Goal: Task Accomplishment & Management: Use online tool/utility

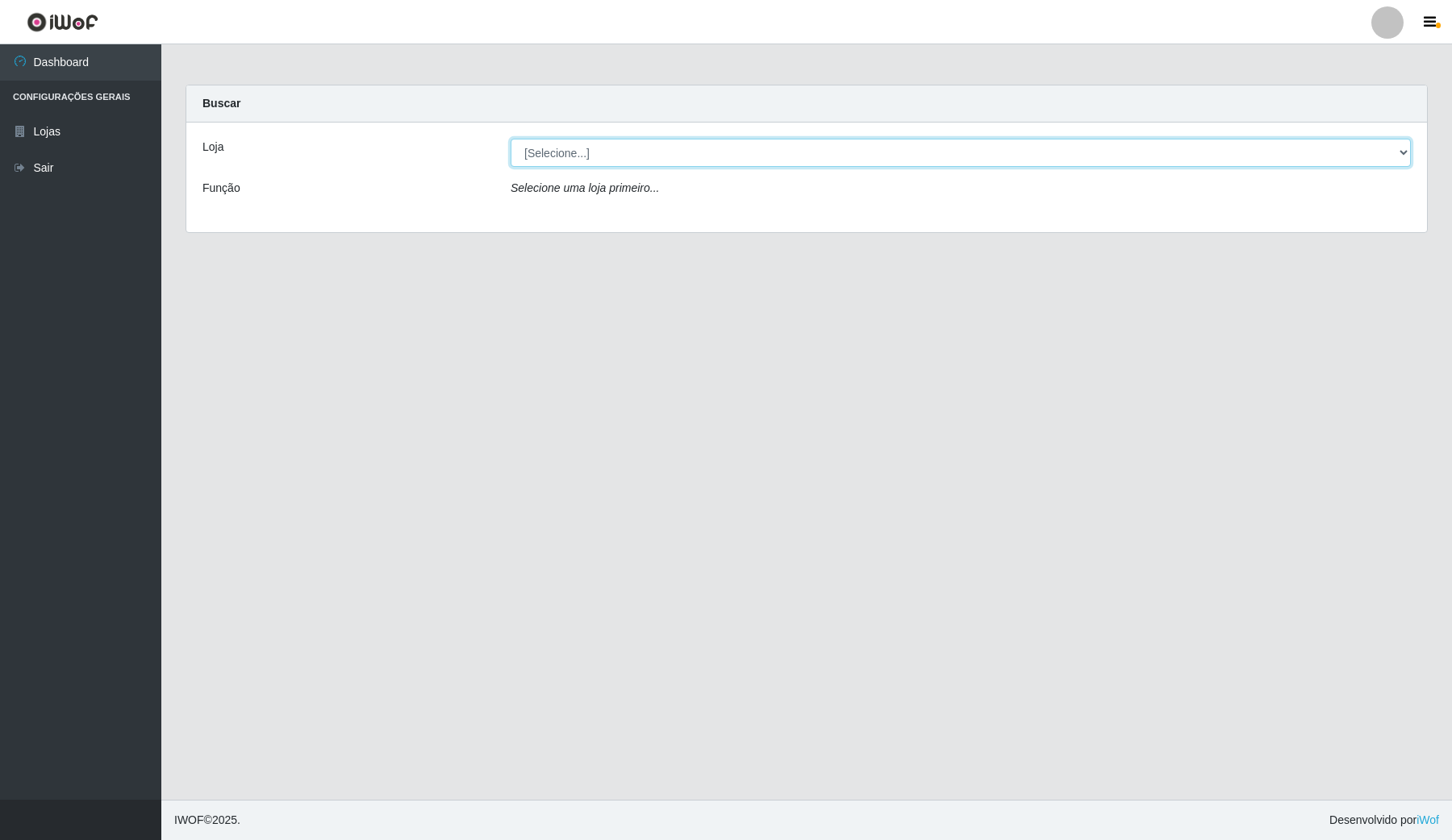
click at [1406, 145] on select "[Selecione...] Rede Compras Supermercados - LOJA 4" at bounding box center [961, 152] width 901 height 29
select select "159"
click at [511, 139] on select "[Selecione...] Rede Compras Supermercados - LOJA 4" at bounding box center [961, 152] width 901 height 29
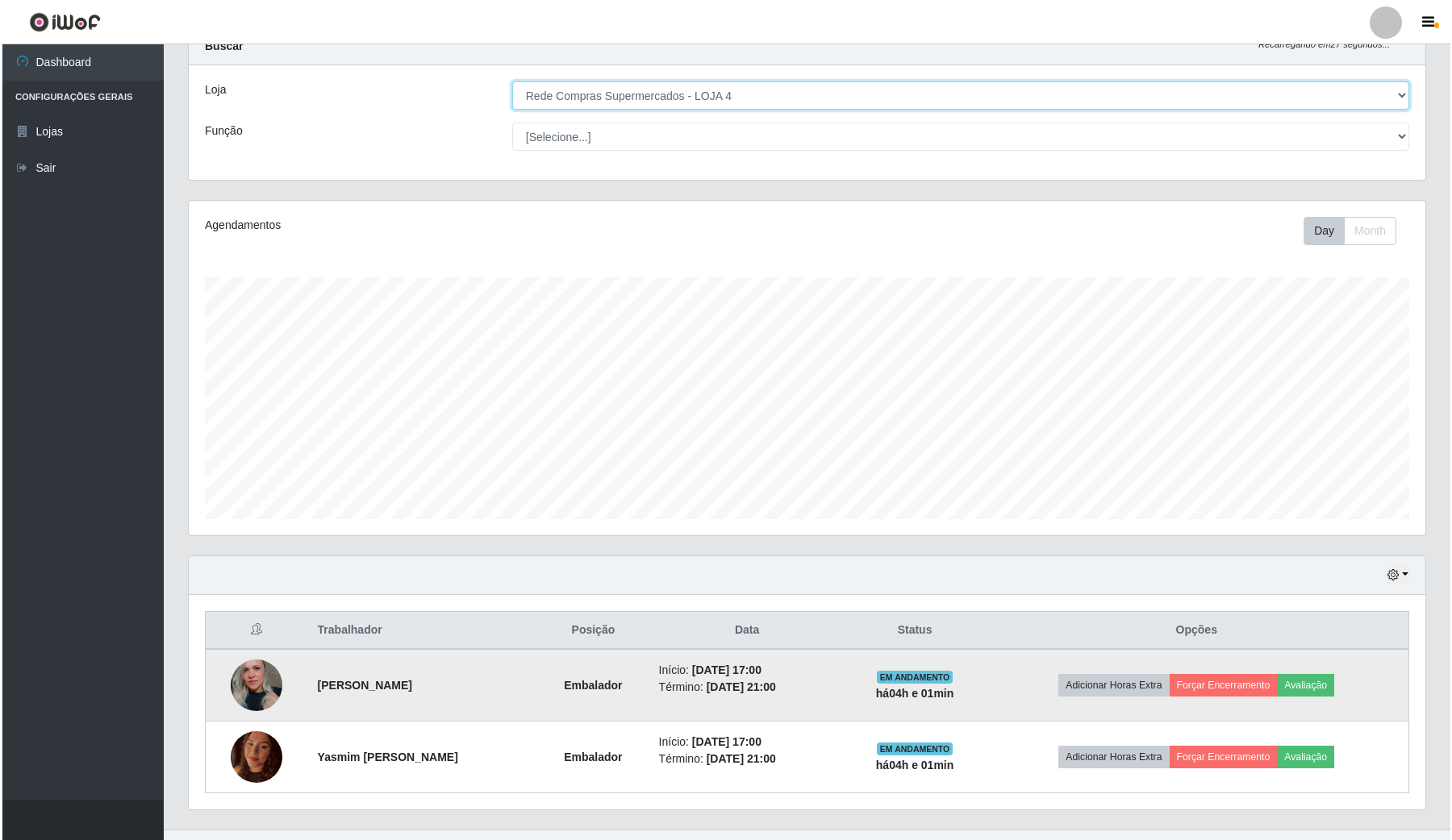
scroll to position [89, 0]
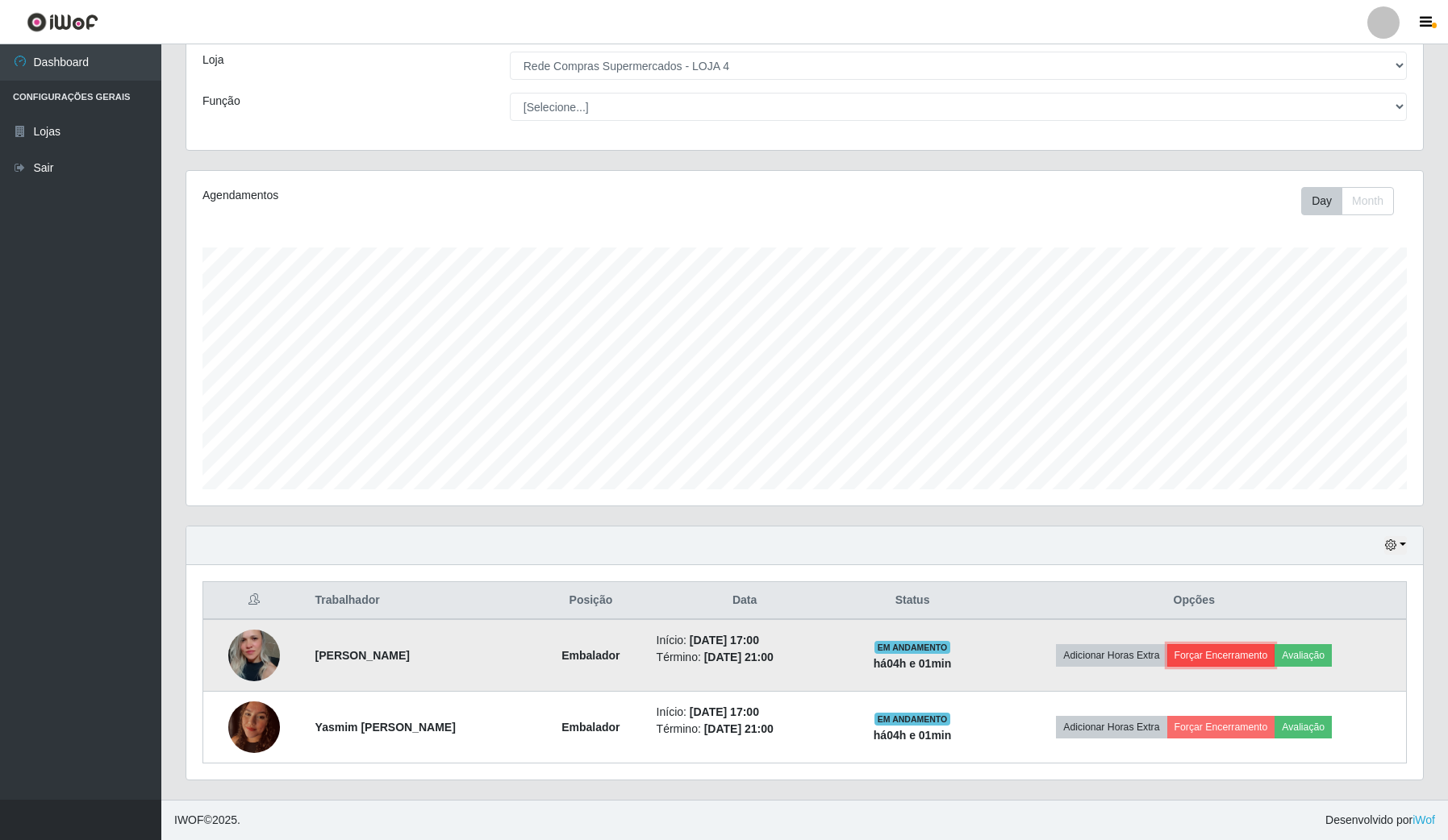
click at [1231, 657] on button "Forçar Encerramento" at bounding box center [1221, 655] width 108 height 23
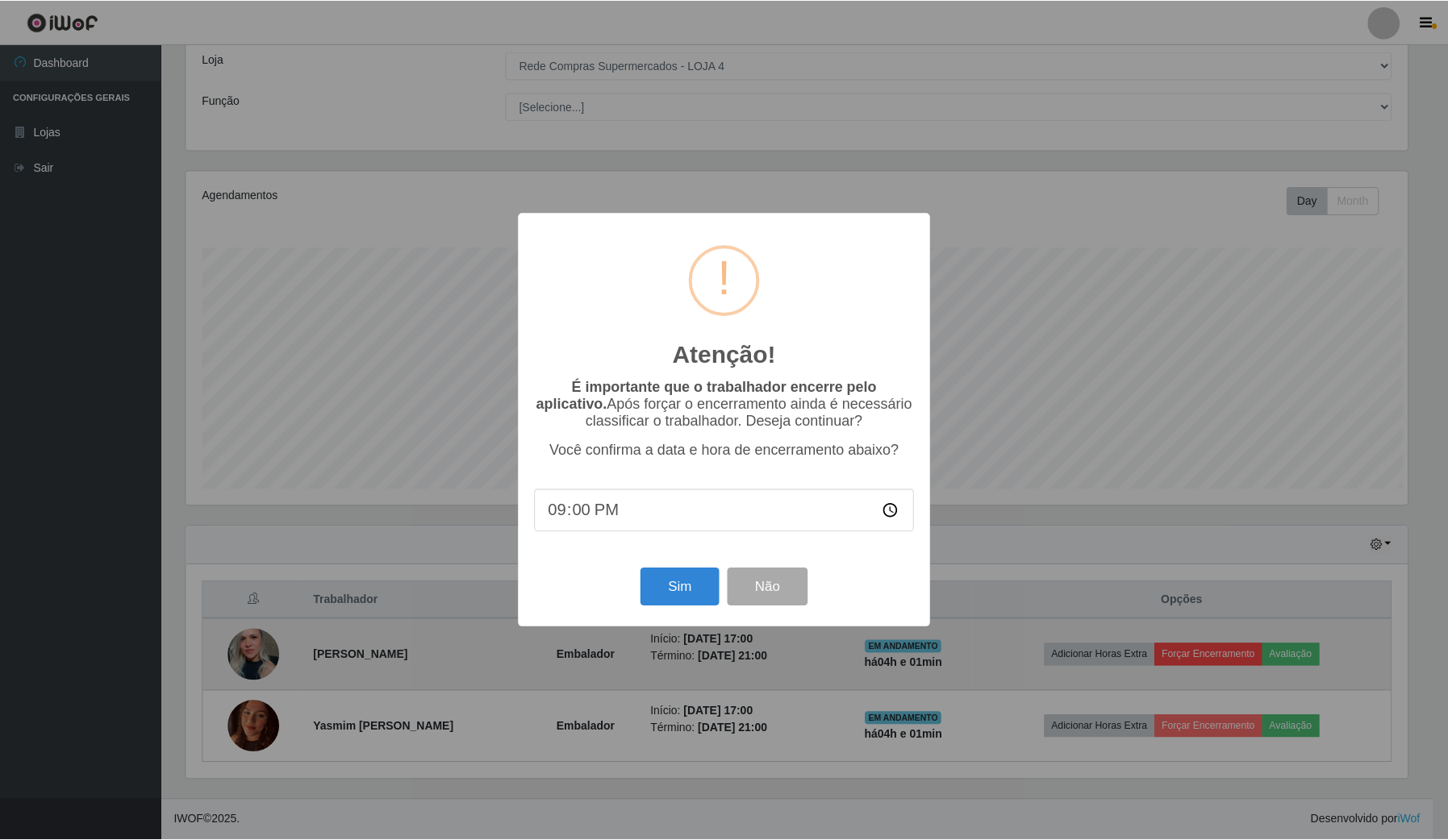
scroll to position [335, 1224]
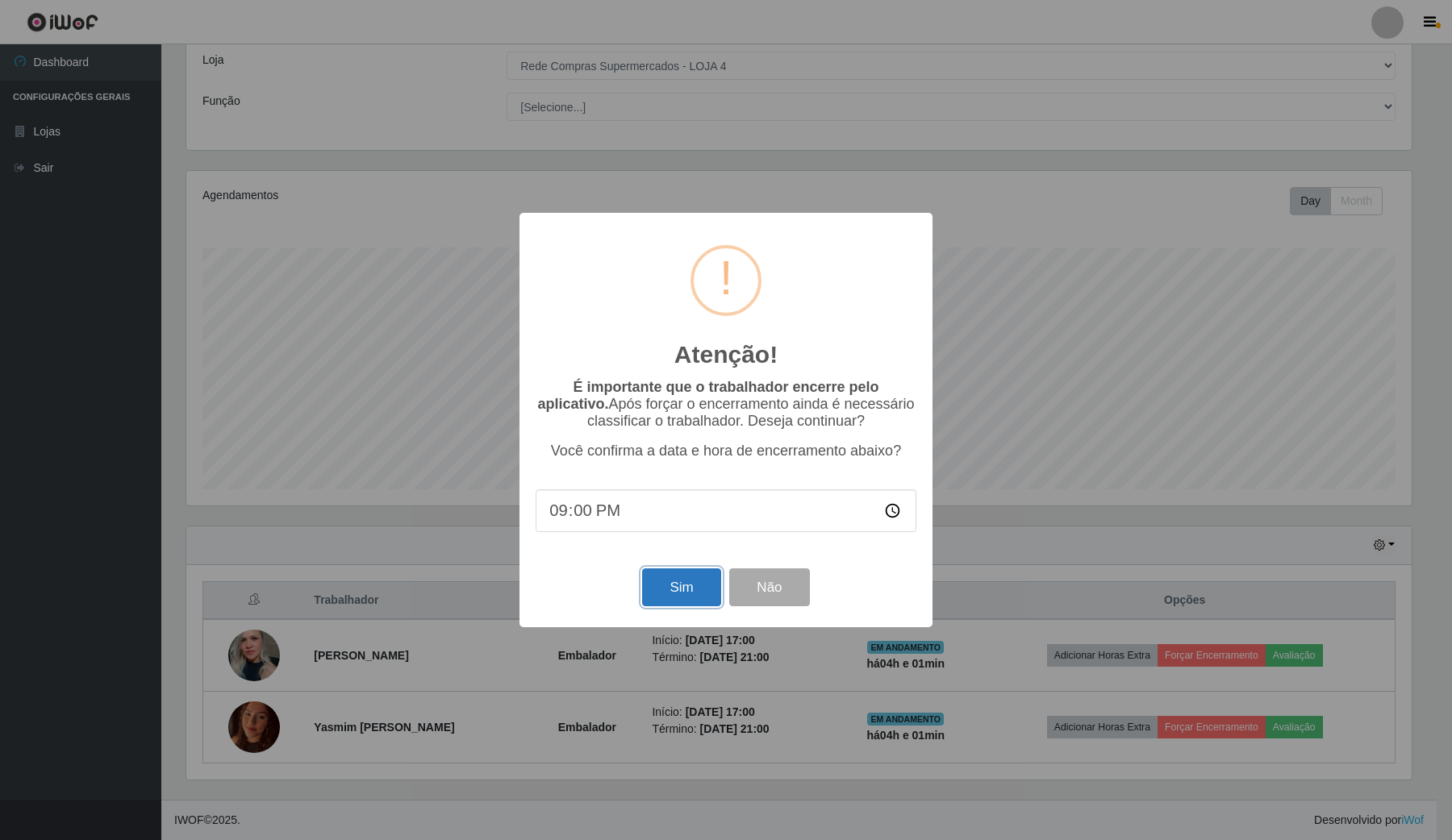
click at [647, 600] on button "Sim" at bounding box center [681, 588] width 78 height 38
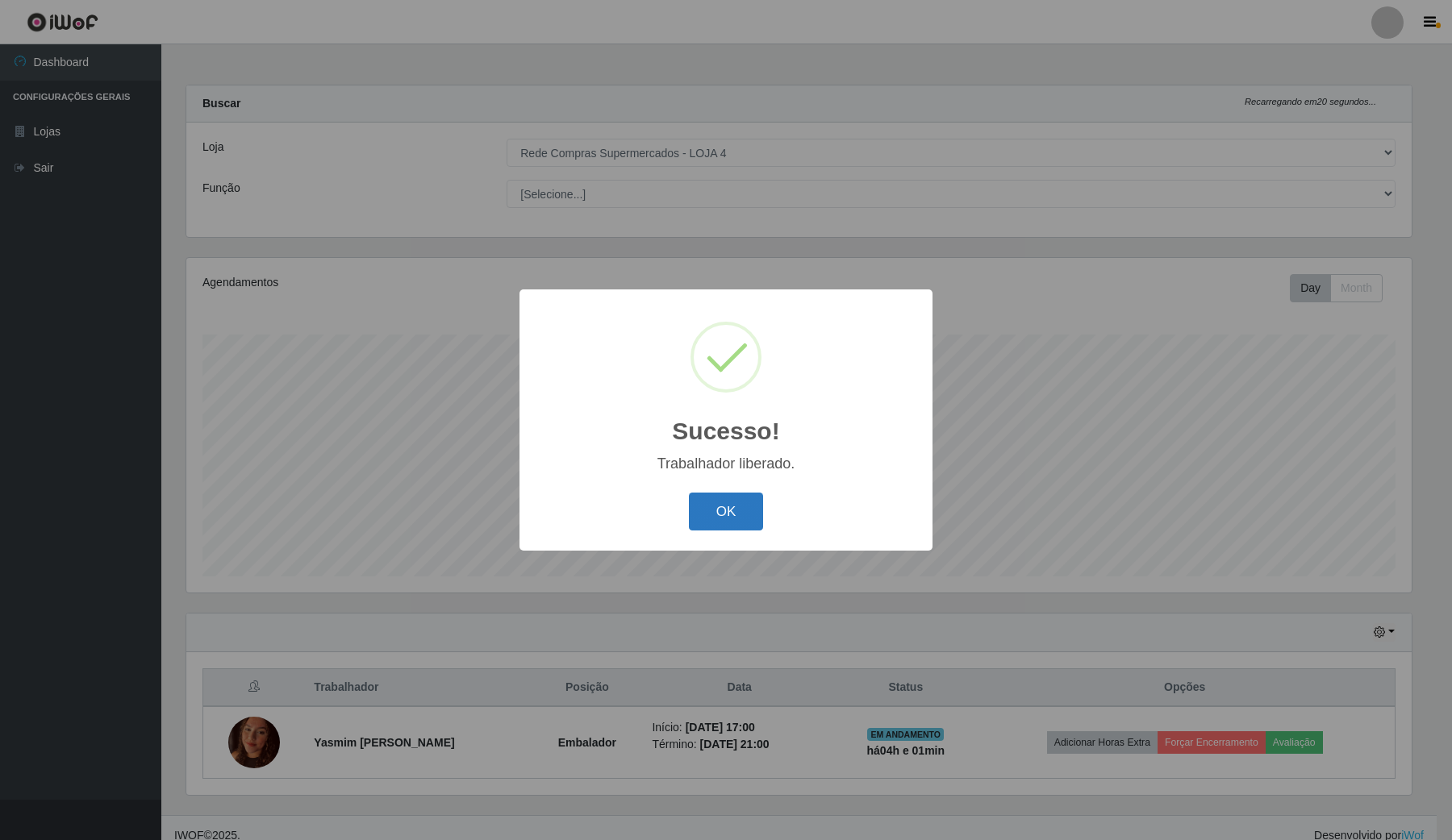
click at [715, 511] on button "OK" at bounding box center [726, 512] width 75 height 38
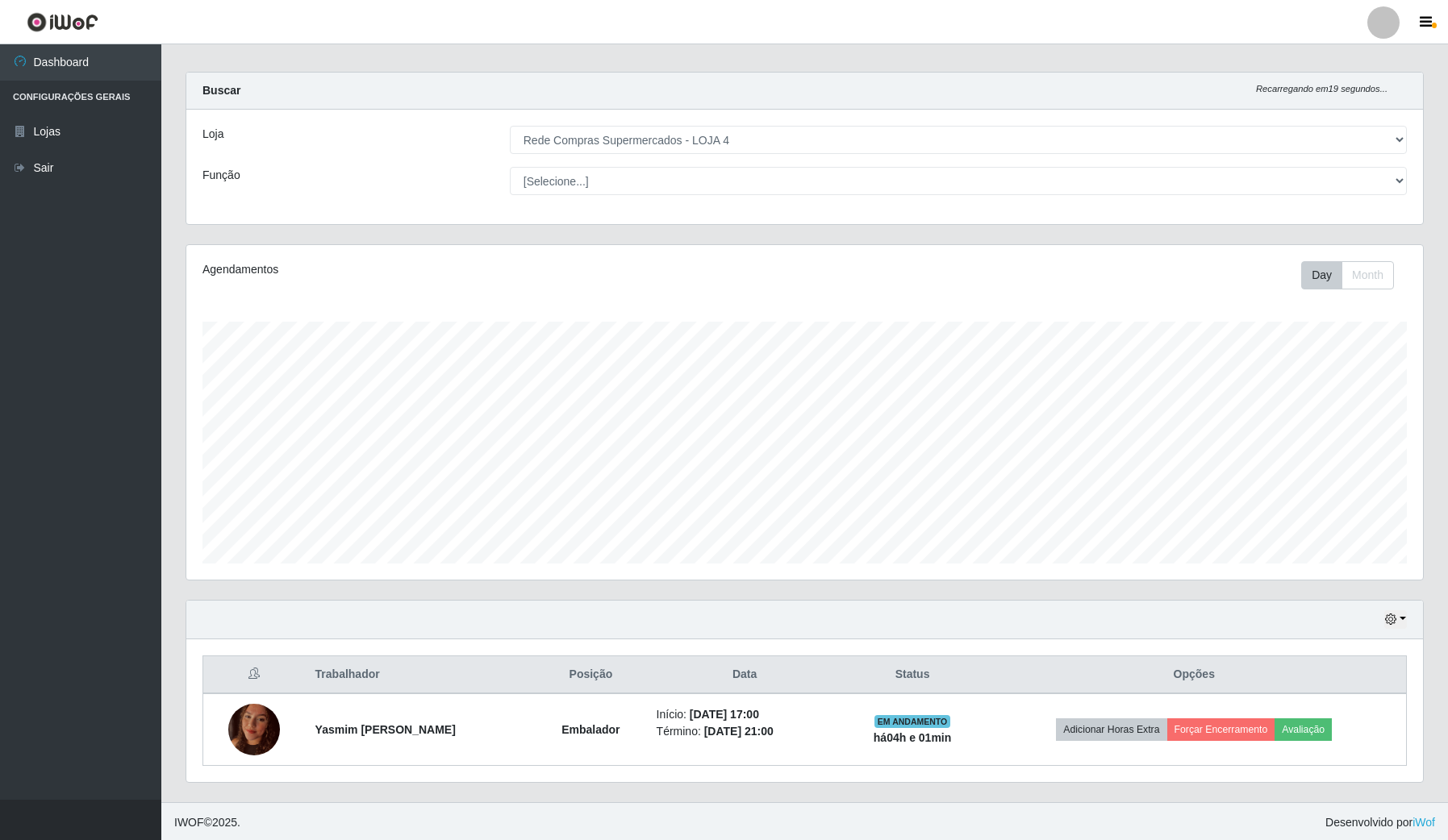
scroll to position [17, 0]
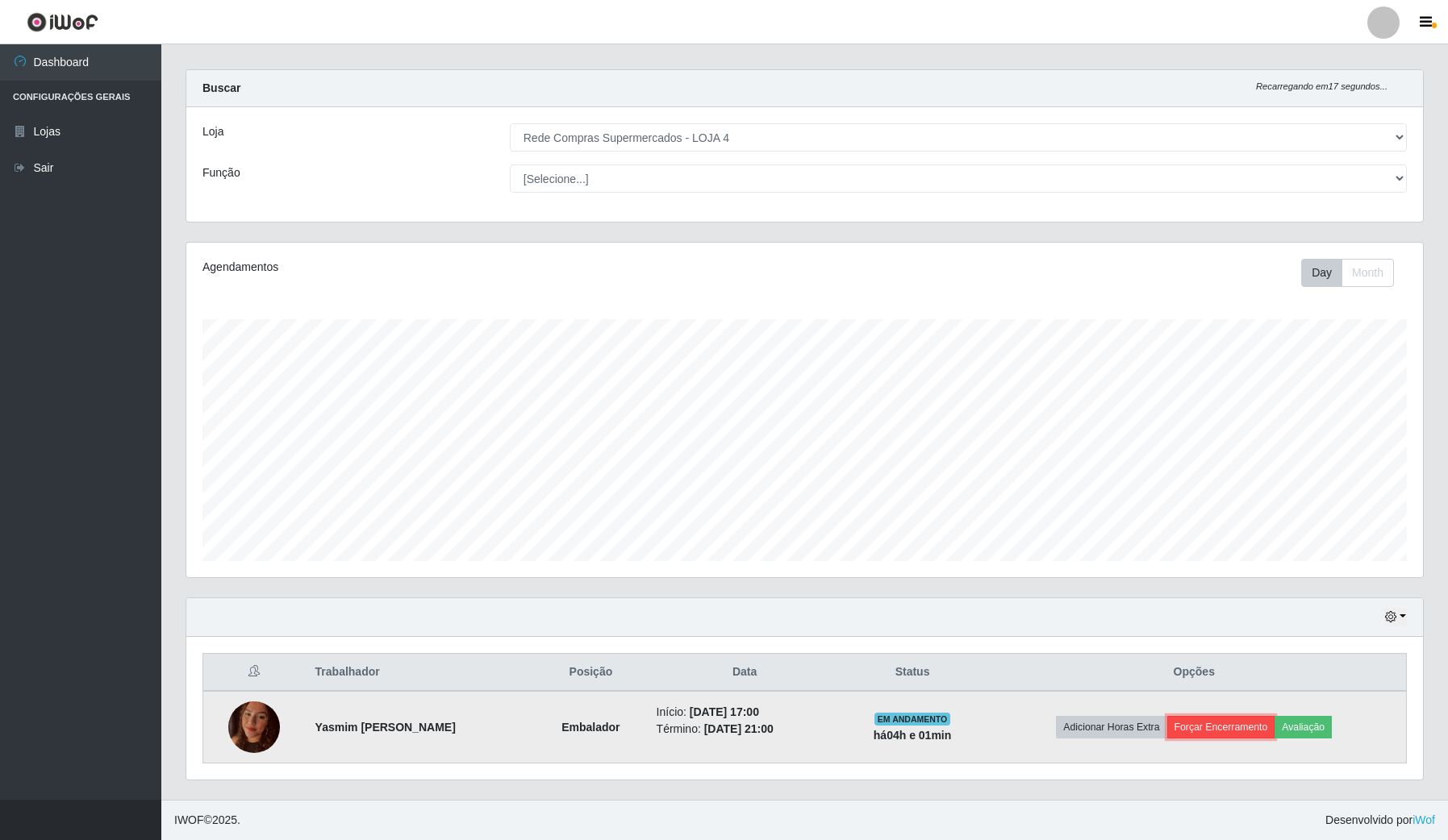
click at [1272, 723] on button "Forçar Encerramento" at bounding box center [1221, 727] width 108 height 23
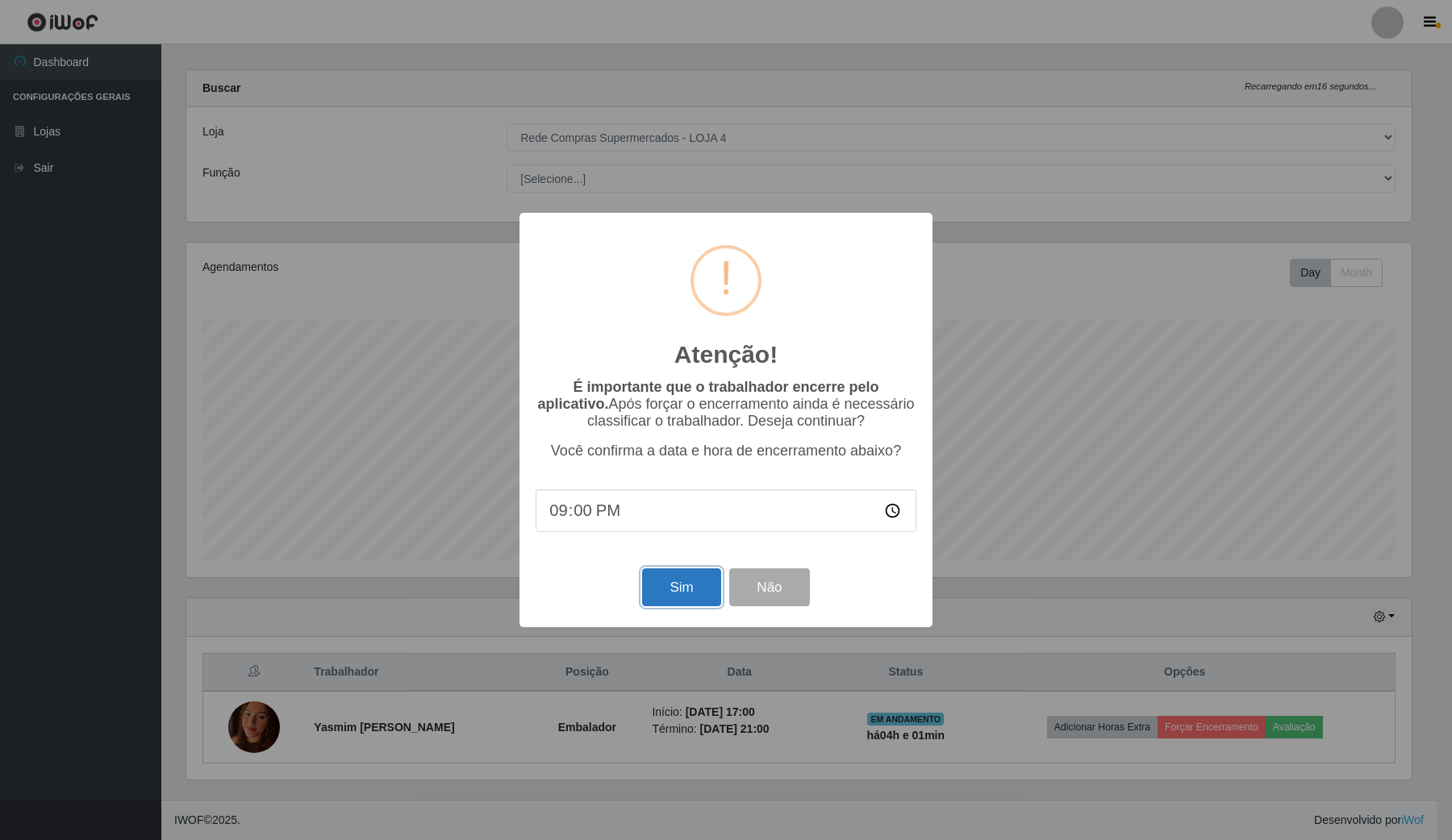
click at [672, 601] on button "Sim" at bounding box center [681, 588] width 78 height 38
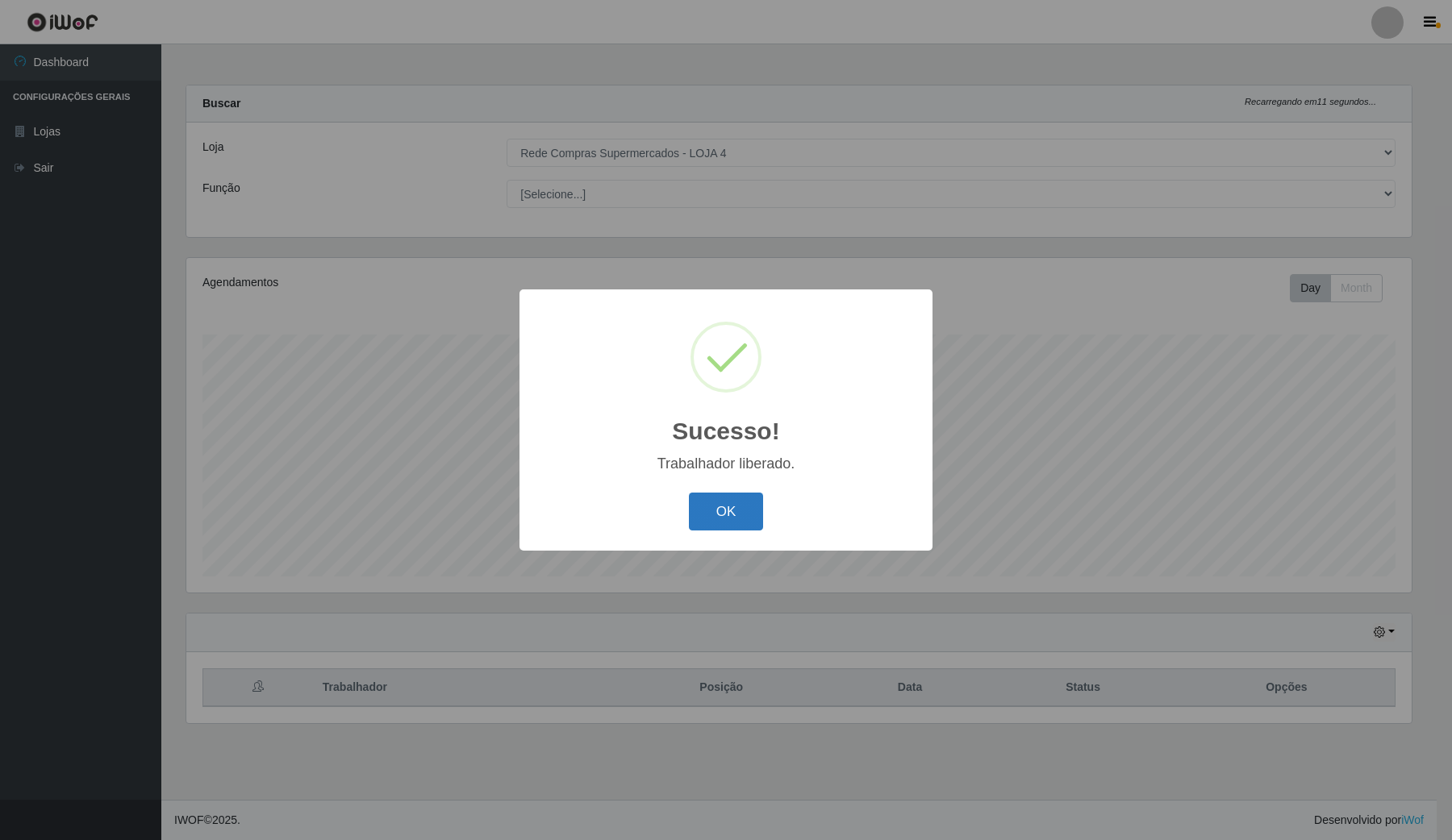
click at [732, 504] on button "OK" at bounding box center [726, 512] width 75 height 38
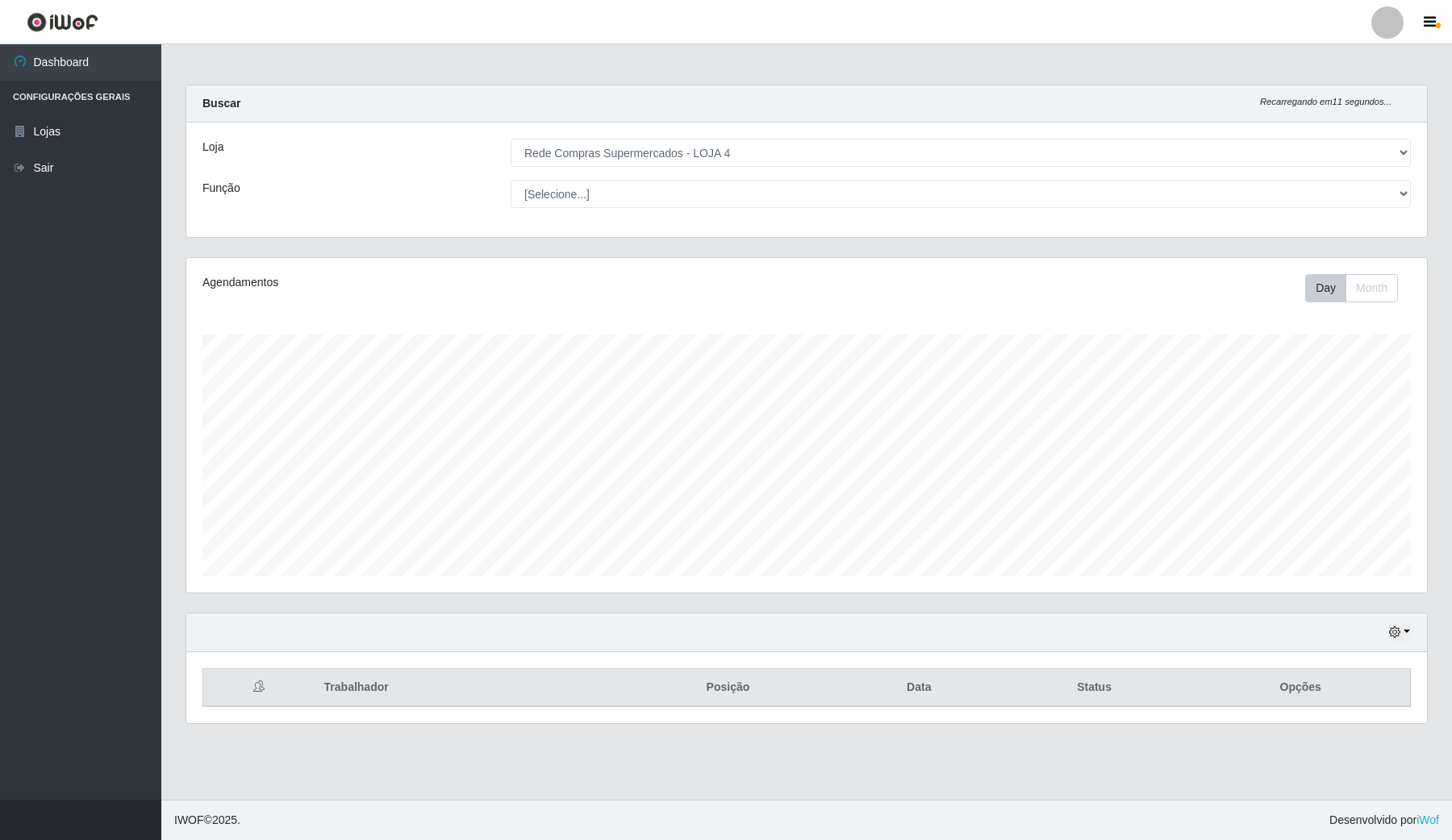
scroll to position [335, 1240]
